Goal: Task Accomplishment & Management: Manage account settings

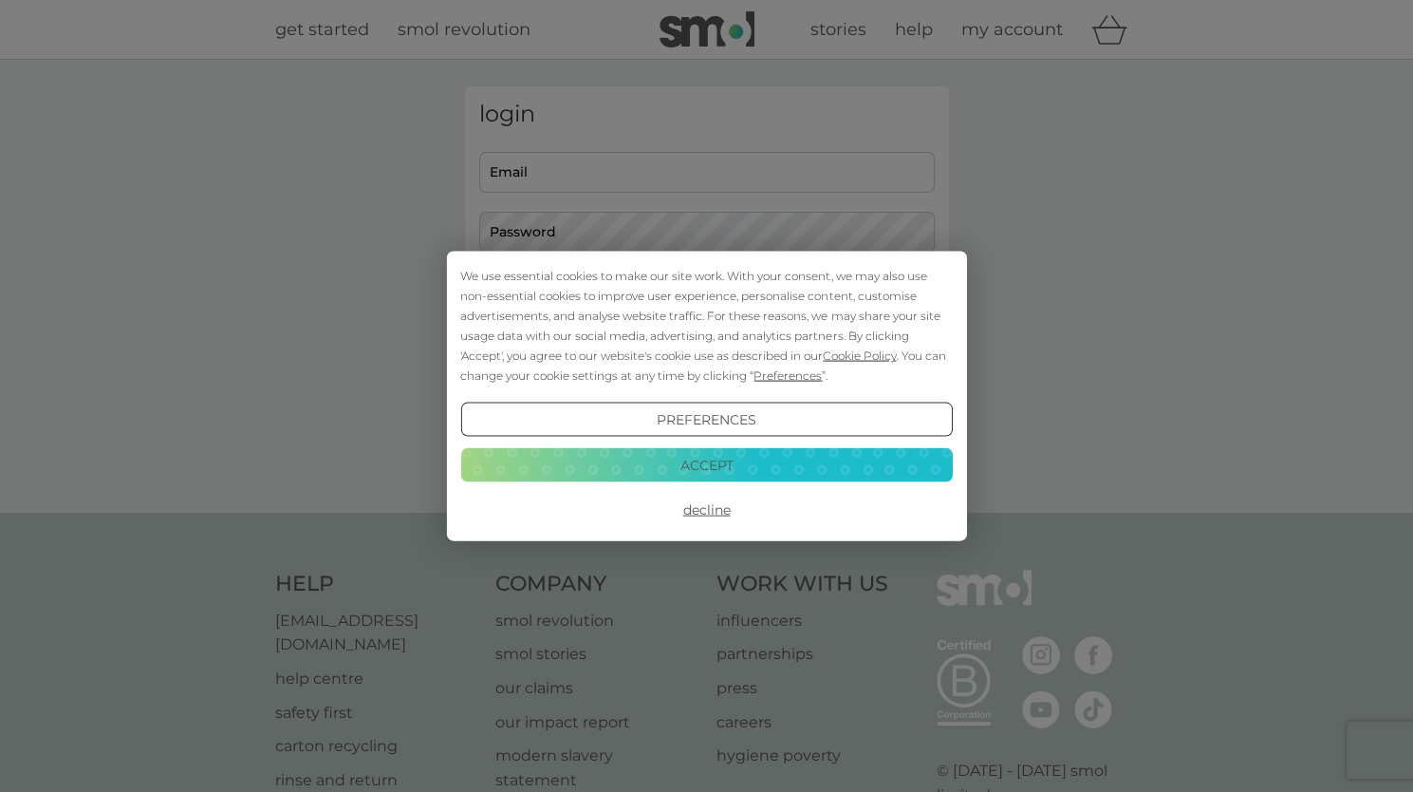
click at [750, 421] on button "Preferences" at bounding box center [706, 419] width 492 height 34
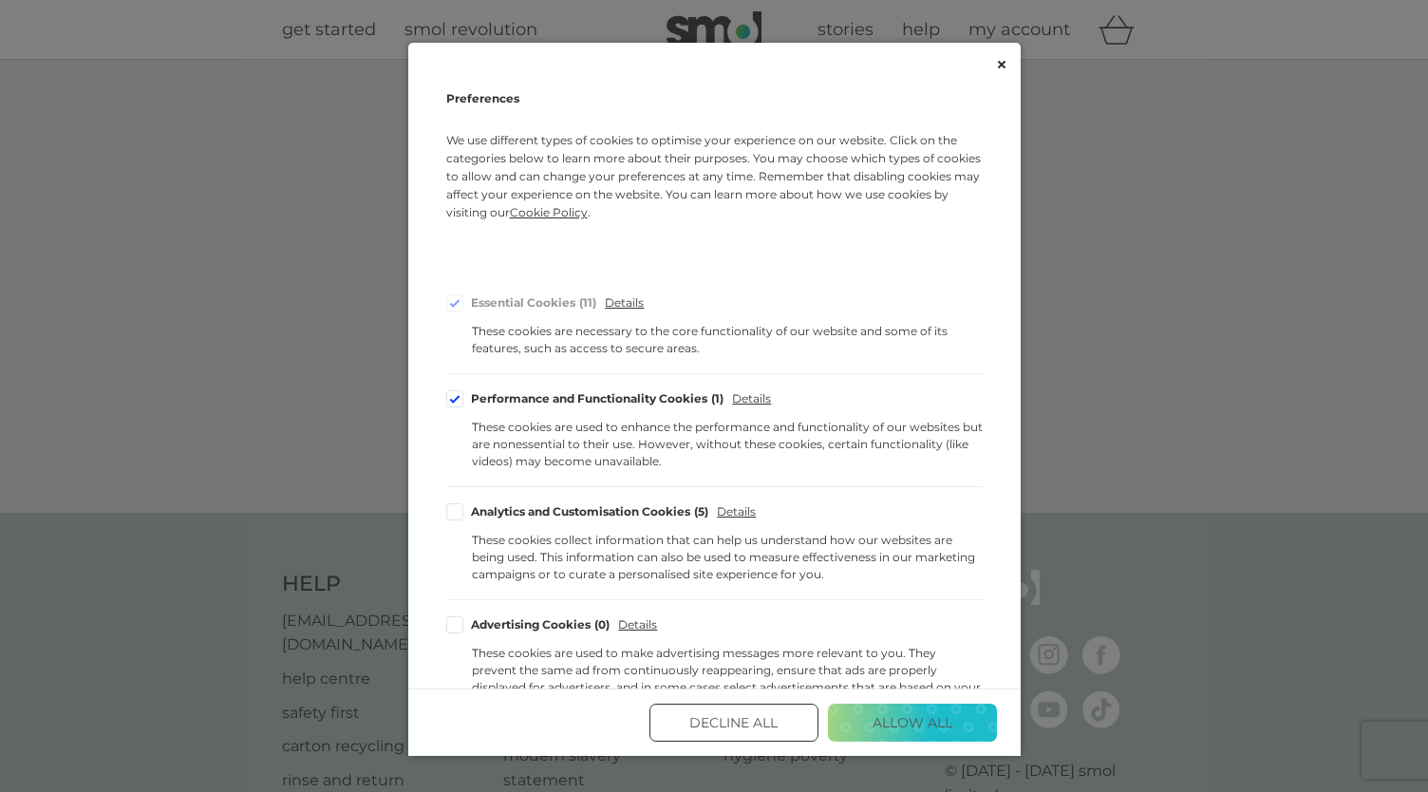
click at [739, 726] on button "Decline All" at bounding box center [733, 722] width 169 height 38
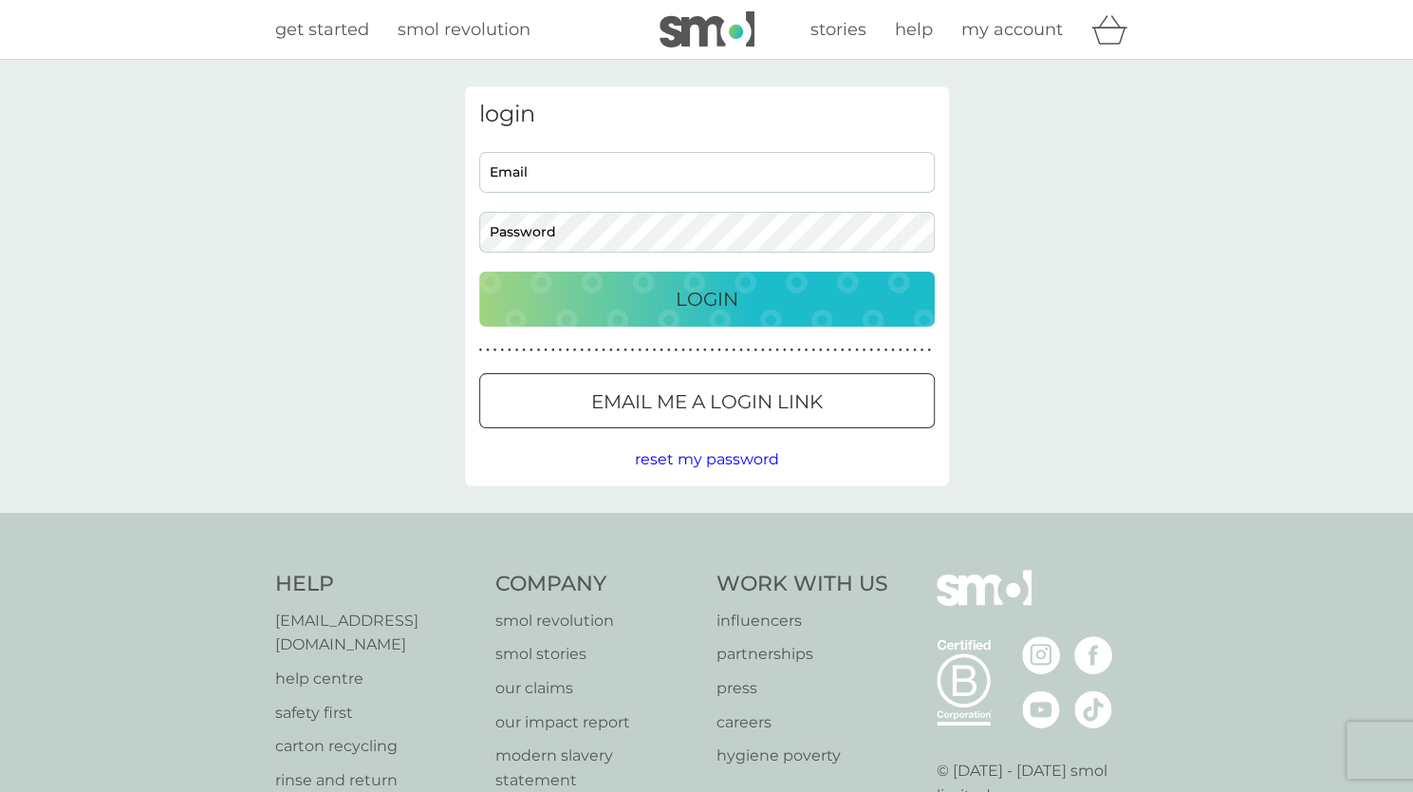
click at [551, 165] on input "Email" at bounding box center [707, 172] width 456 height 41
type input "emilie.syed@gmail.com"
click at [479, 271] on button "Login" at bounding box center [707, 298] width 456 height 55
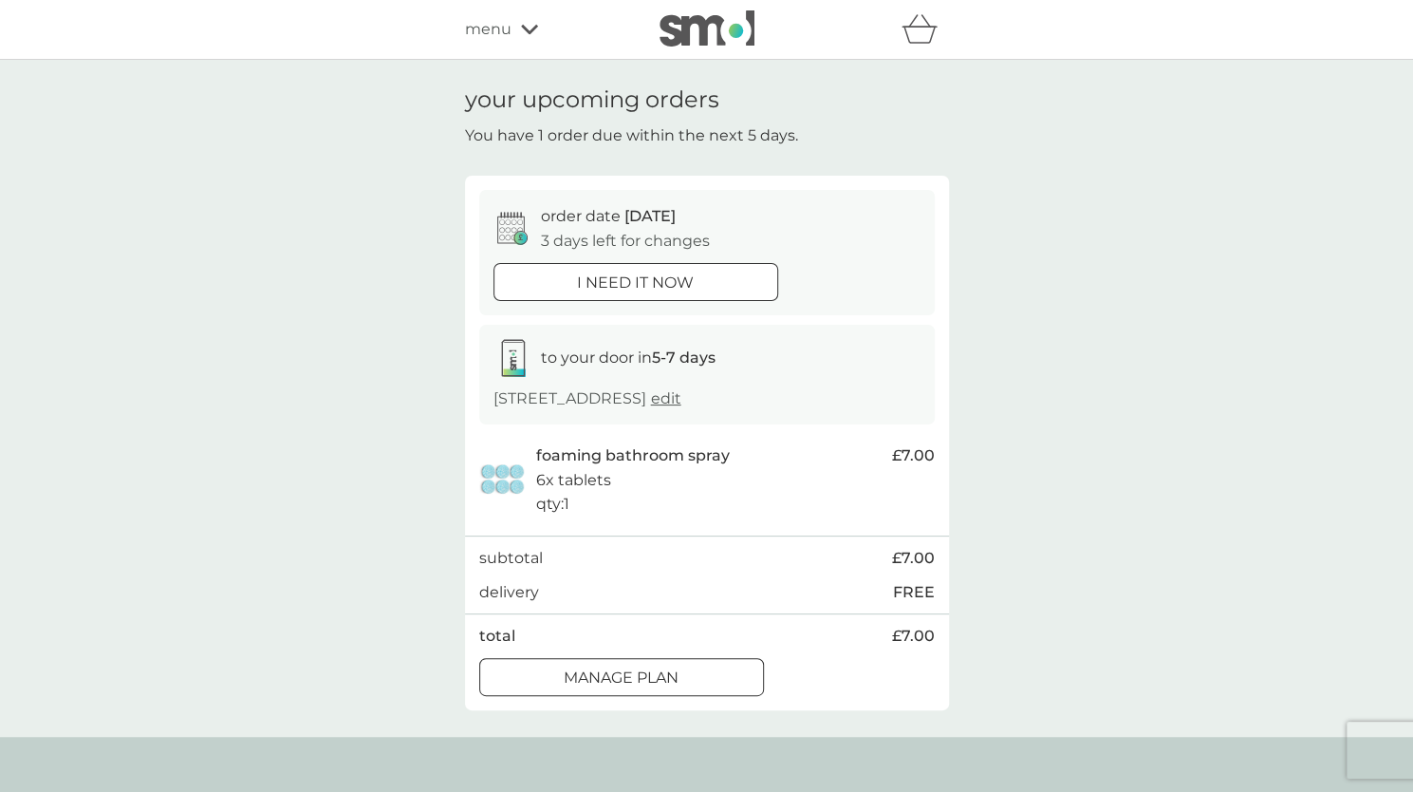
click at [597, 682] on div at bounding box center [622, 677] width 68 height 20
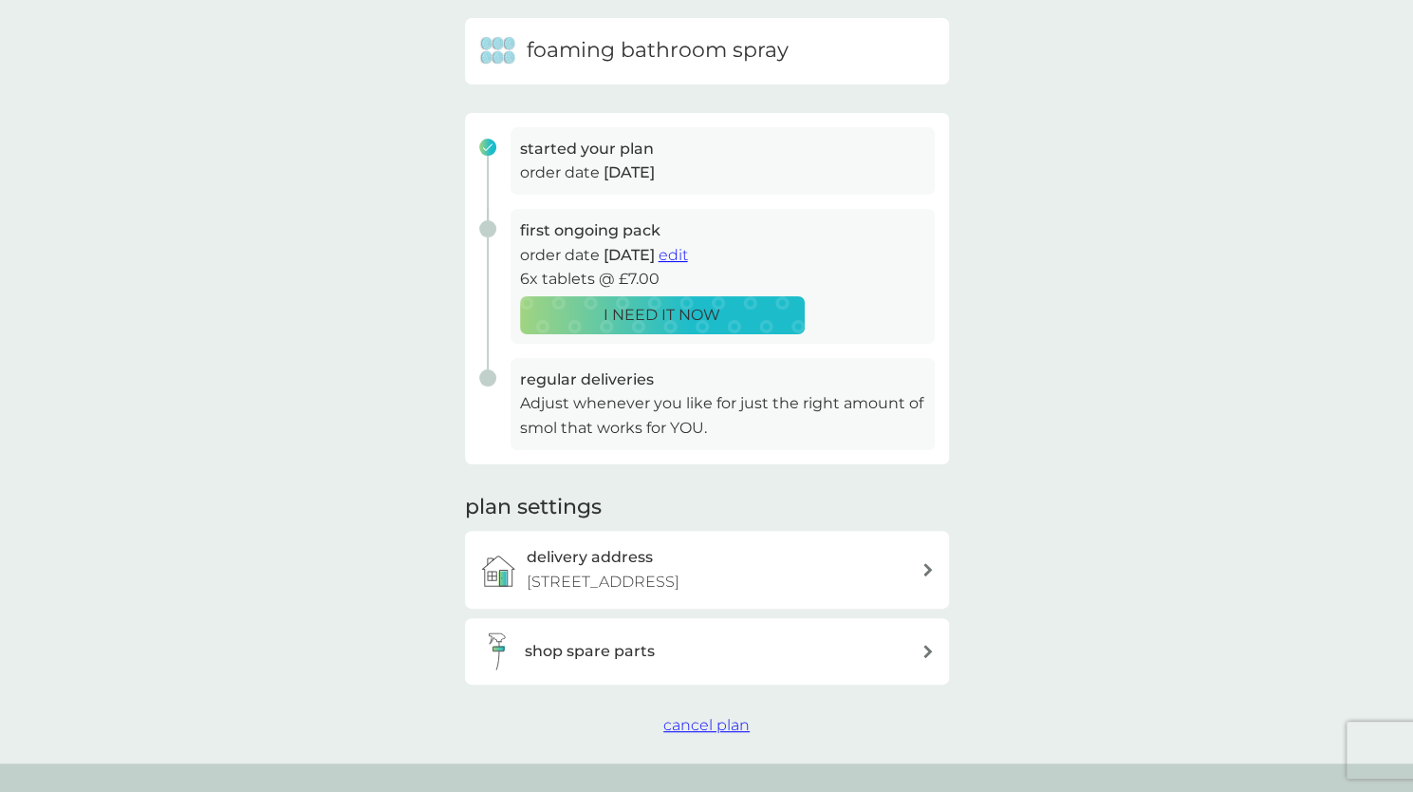
scroll to position [190, 0]
click at [688, 251] on span "edit" at bounding box center [673, 254] width 29 height 18
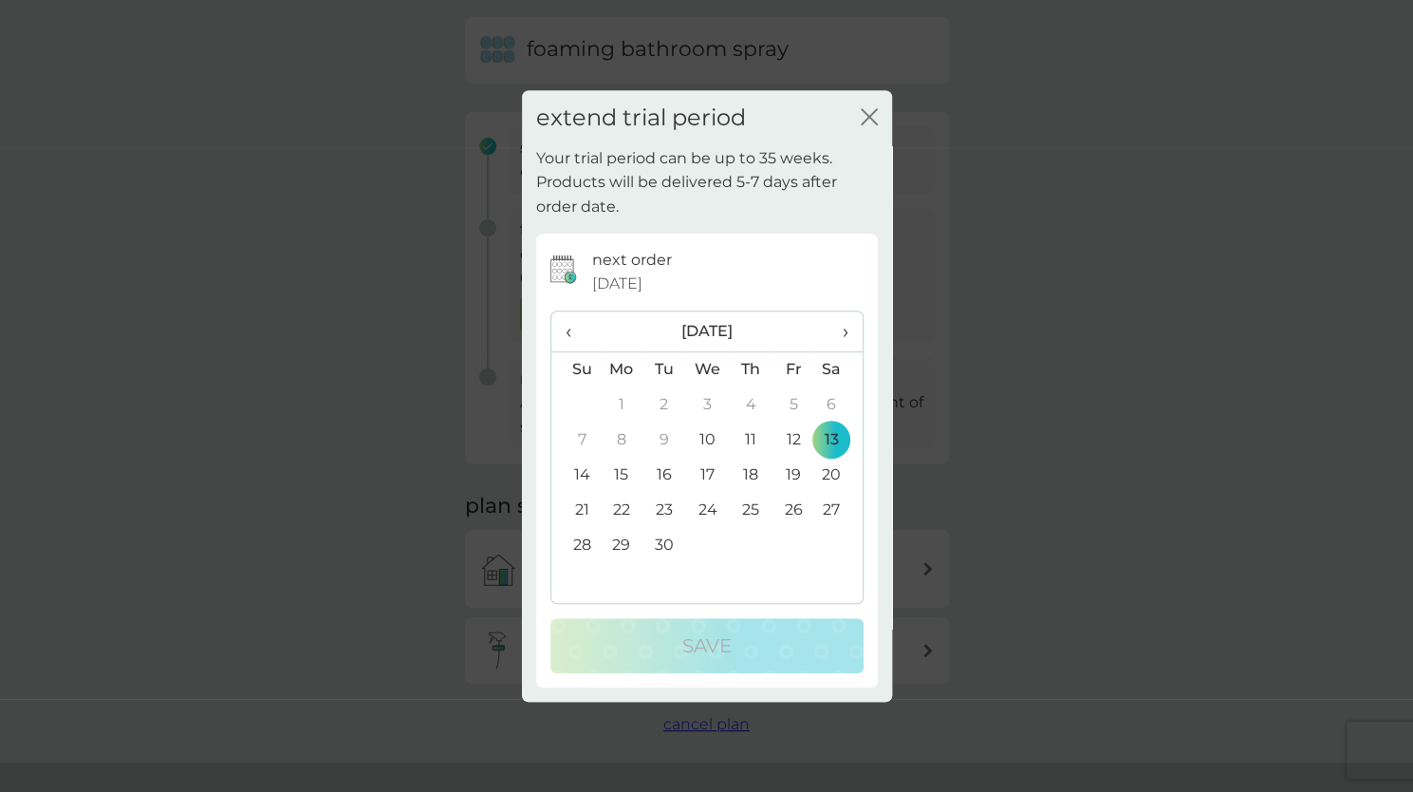
click at [846, 327] on span "›" at bounding box center [838, 331] width 19 height 40
click at [577, 324] on span "‹" at bounding box center [576, 331] width 20 height 40
click at [841, 327] on span "›" at bounding box center [838, 331] width 19 height 40
click at [827, 434] on td "11" at bounding box center [837, 439] width 47 height 35
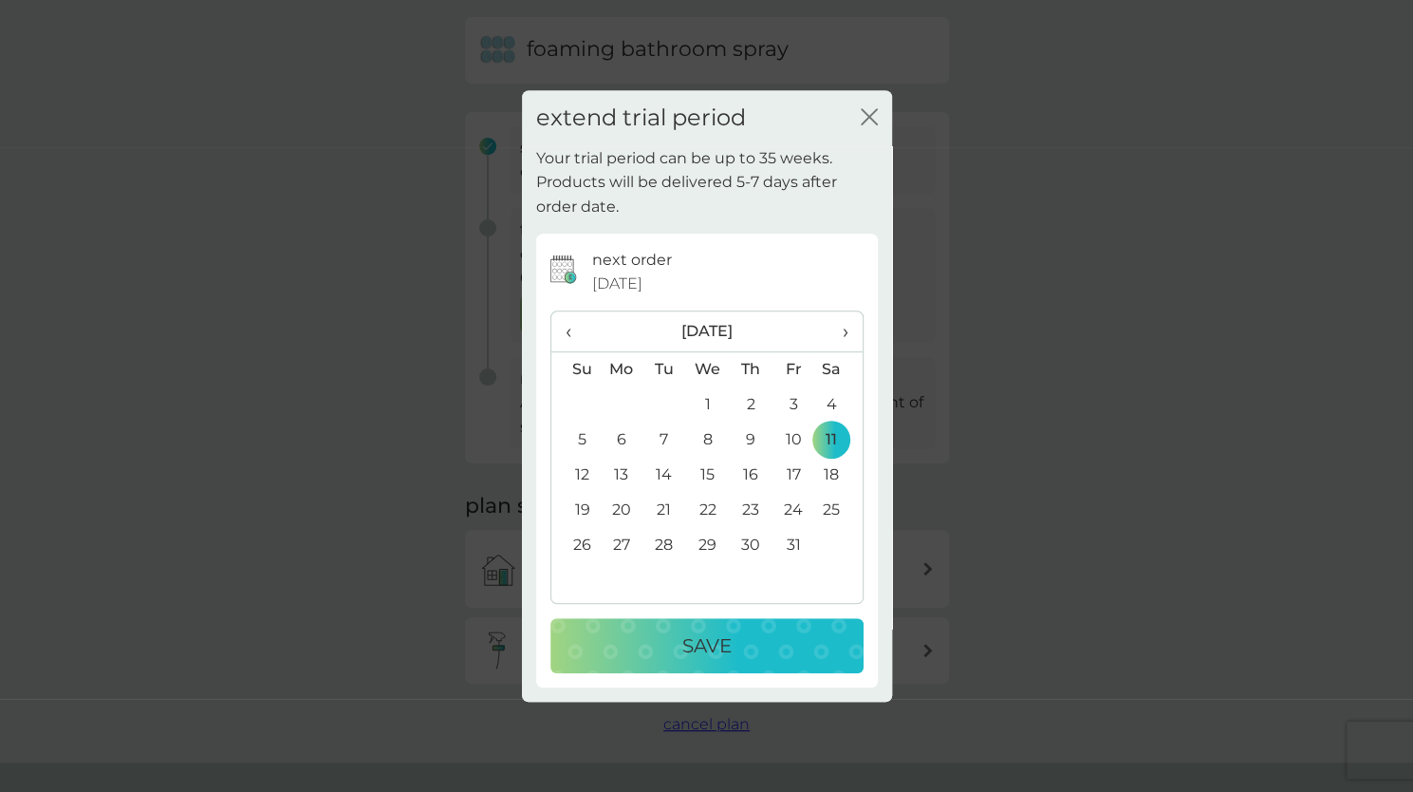
click at [710, 640] on p "Save" at bounding box center [706, 645] width 49 height 30
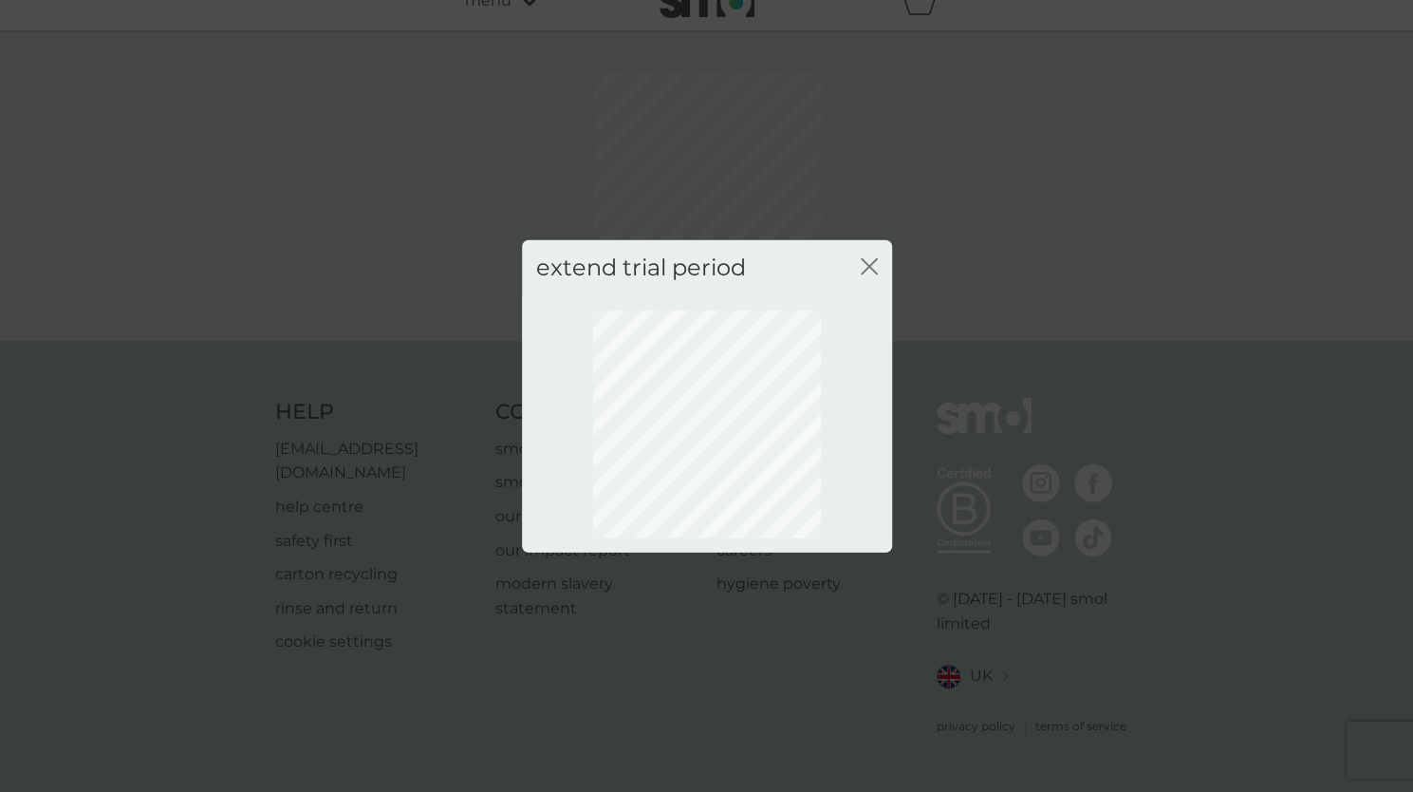
scroll to position [4, 0]
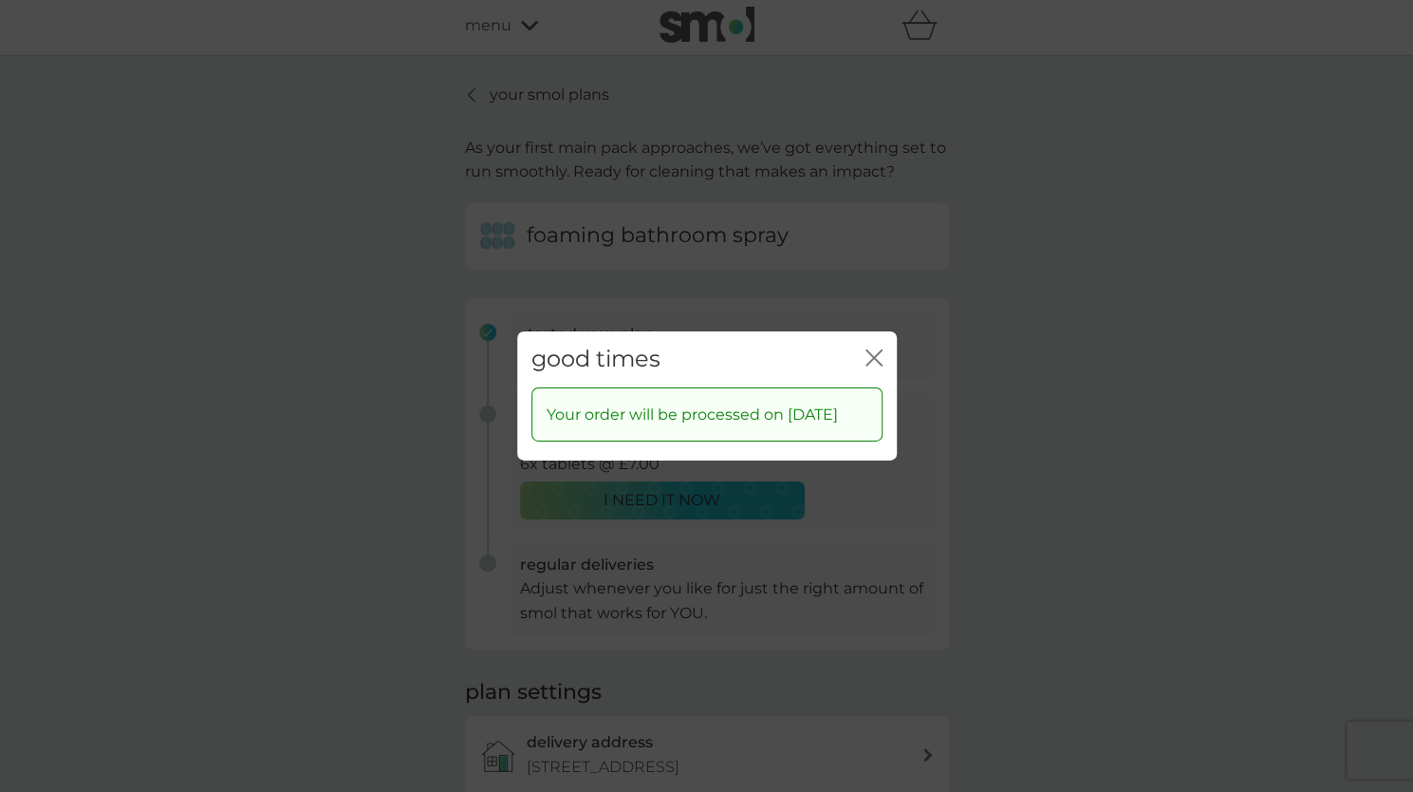
click at [868, 349] on icon "close" at bounding box center [874, 357] width 17 height 17
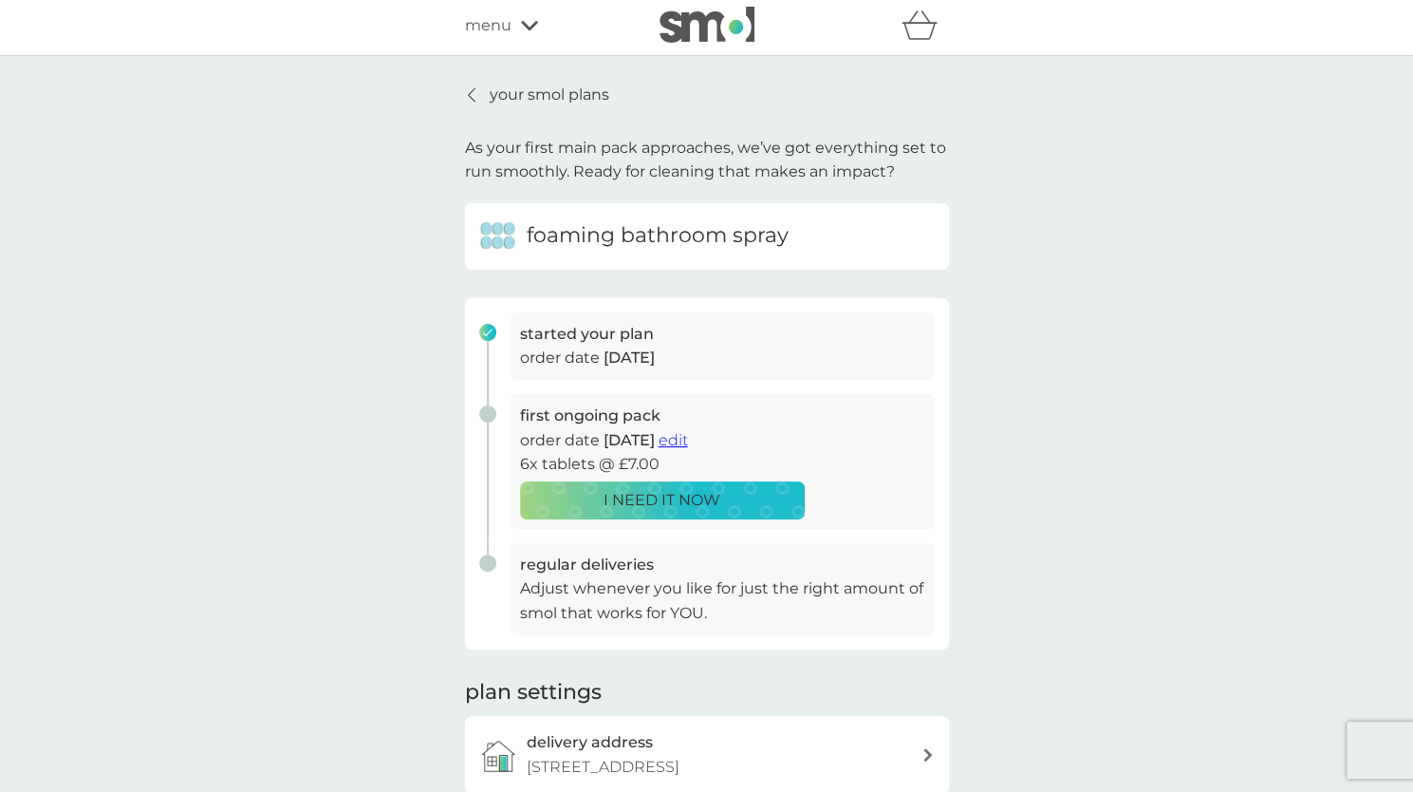
click at [688, 438] on span "edit" at bounding box center [673, 440] width 29 height 18
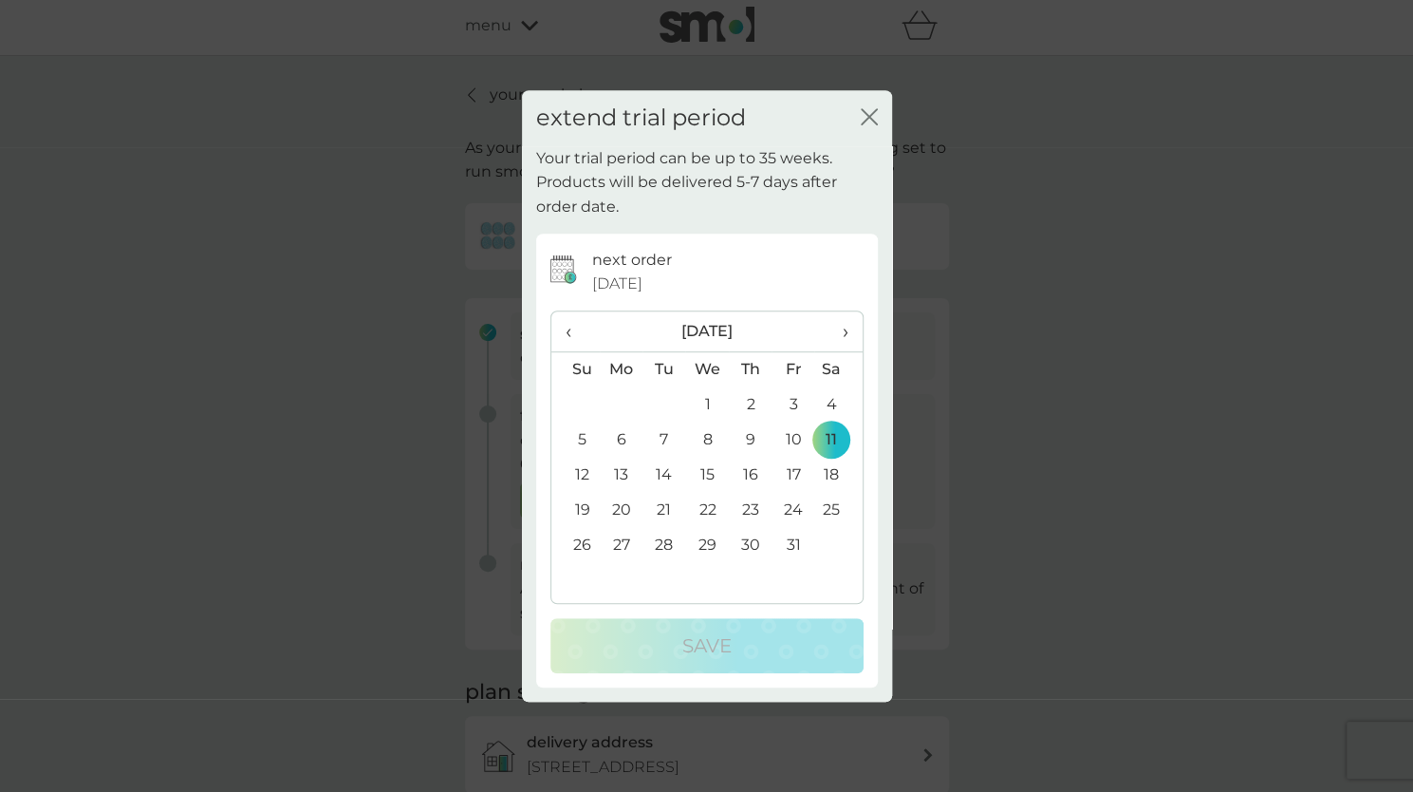
click at [566, 329] on span "‹" at bounding box center [576, 331] width 20 height 40
click at [833, 439] on td "13" at bounding box center [837, 439] width 47 height 35
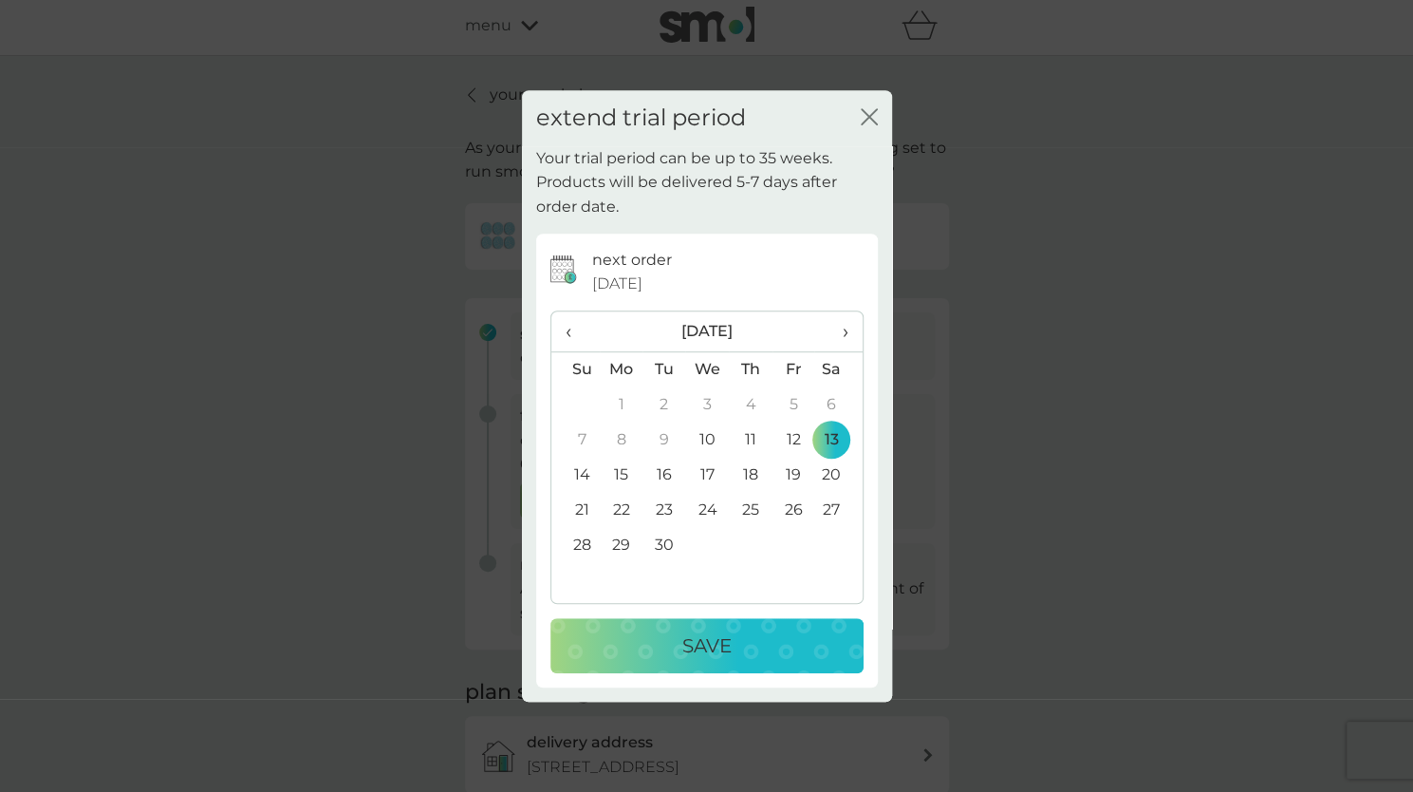
click at [701, 639] on p "Save" at bounding box center [706, 645] width 49 height 30
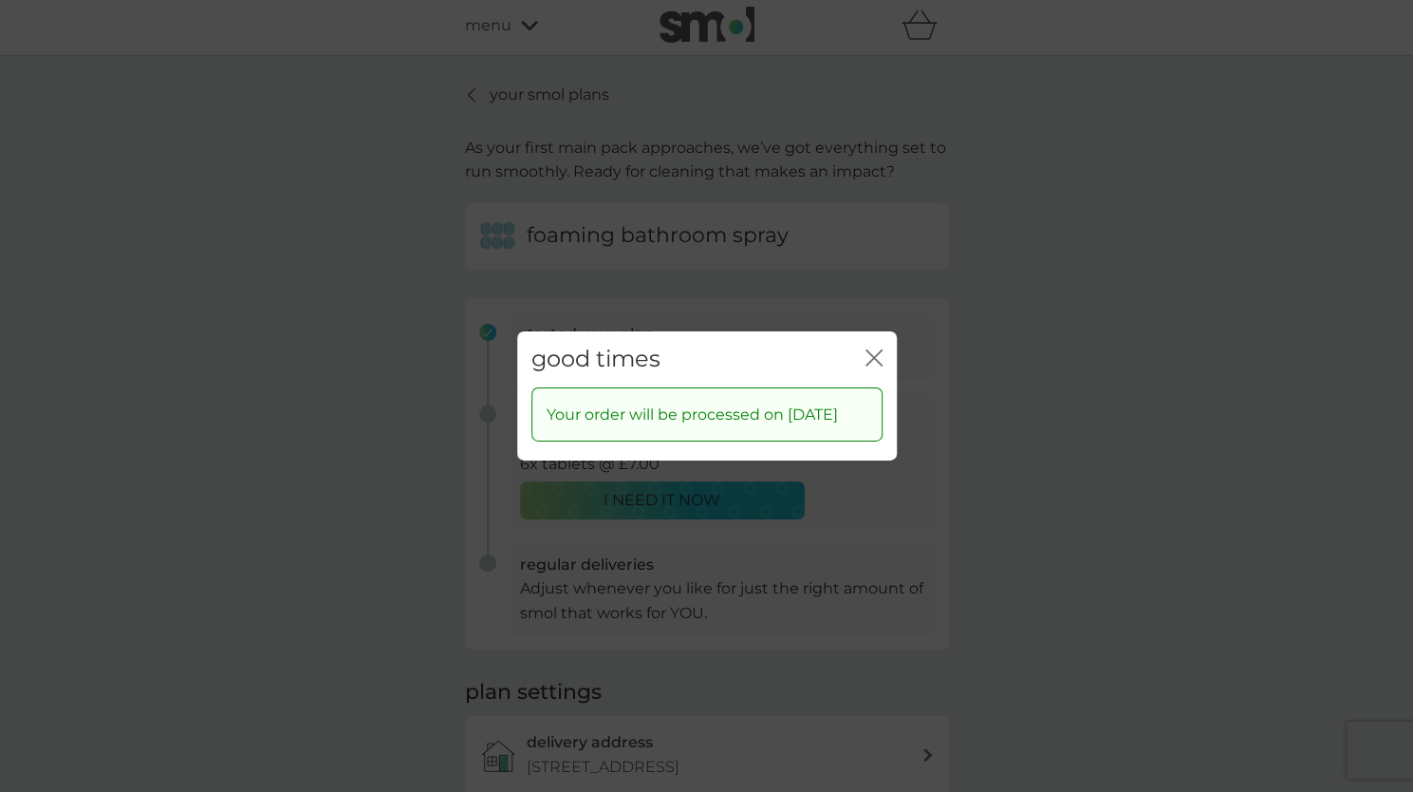
click at [877, 349] on icon "close" at bounding box center [874, 357] width 17 height 17
